Goal: Navigation & Orientation: Find specific page/section

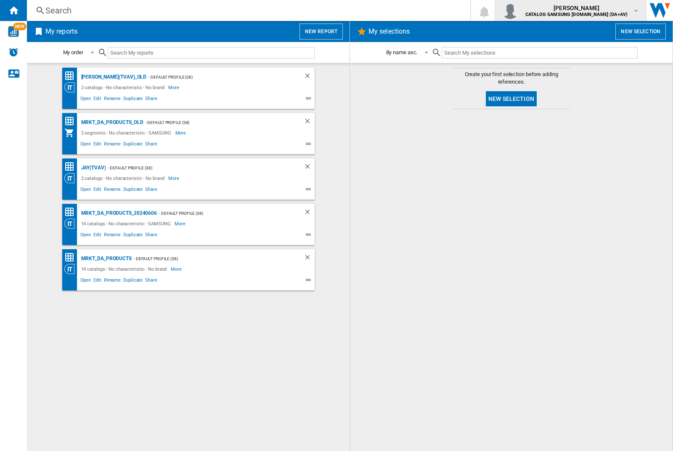
click at [519, 11] on img "button" at bounding box center [510, 10] width 17 height 17
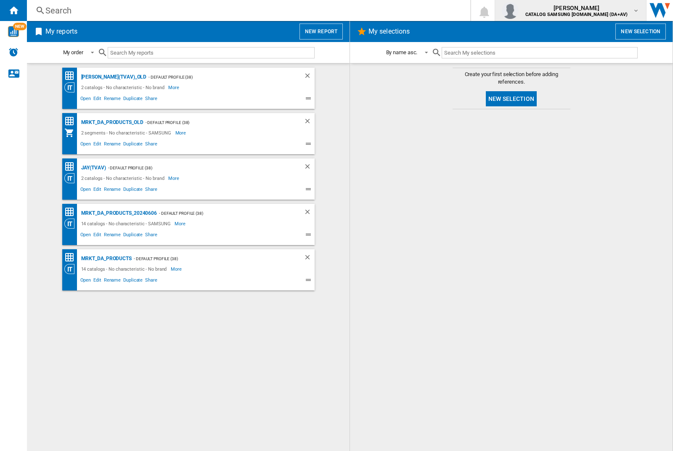
click at [519, 11] on img "button" at bounding box center [510, 10] width 17 height 17
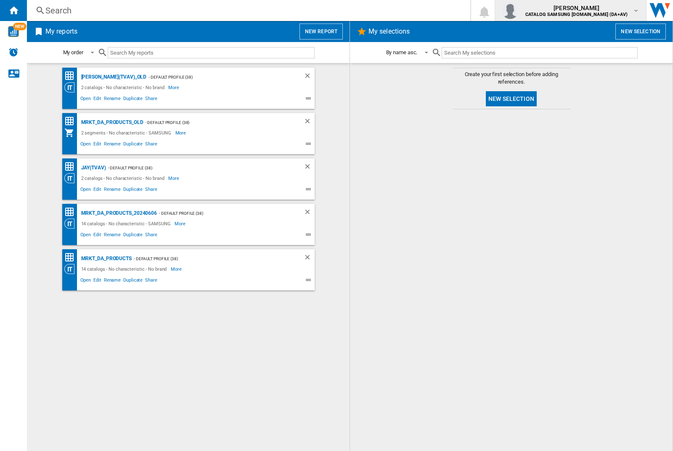
click at [519, 11] on img "button" at bounding box center [510, 10] width 17 height 17
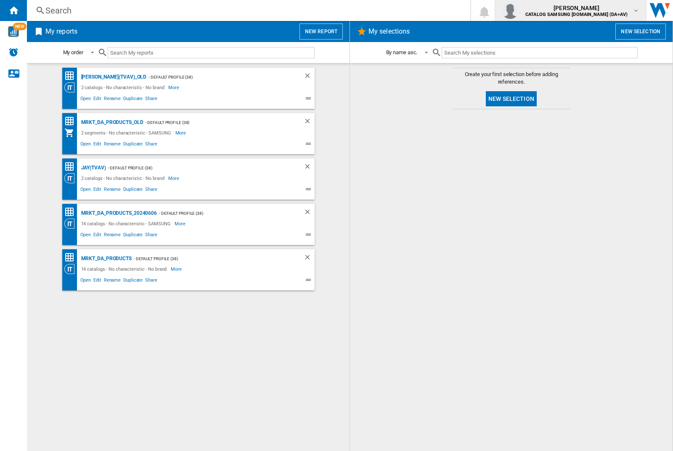
click at [519, 11] on img "button" at bounding box center [510, 10] width 17 height 17
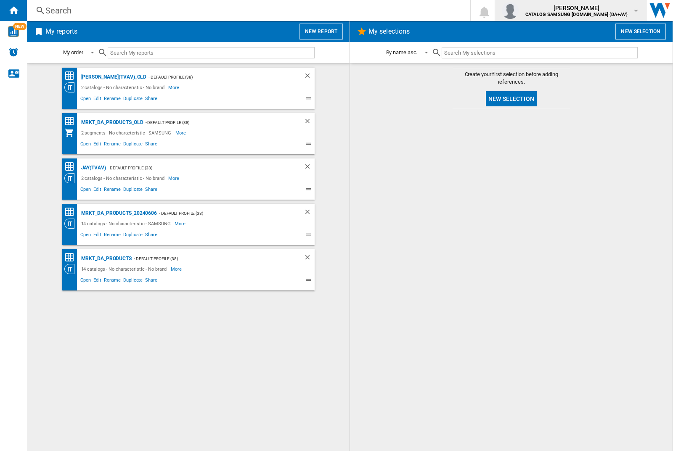
click at [519, 11] on img "button" at bounding box center [510, 10] width 17 height 17
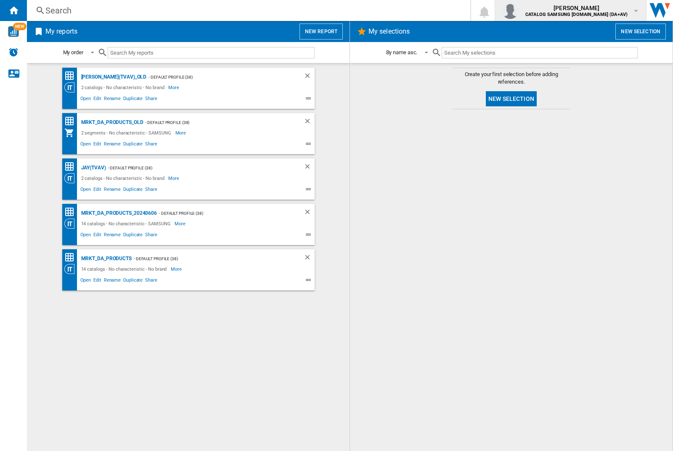
click at [519, 11] on img "button" at bounding box center [510, 10] width 17 height 17
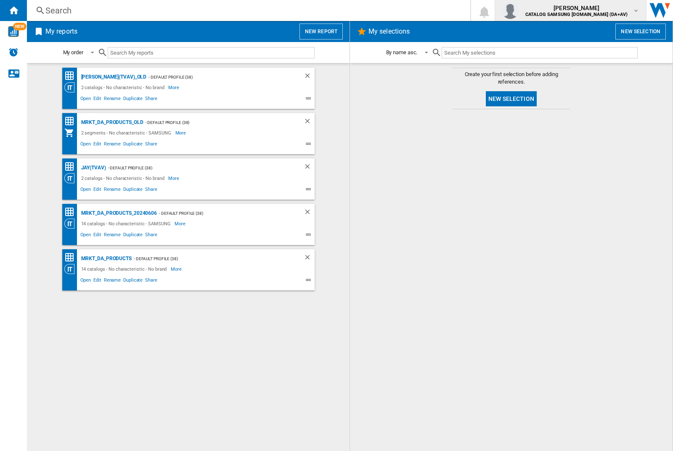
click at [519, 11] on img "button" at bounding box center [510, 10] width 17 height 17
